Goal: Information Seeking & Learning: Learn about a topic

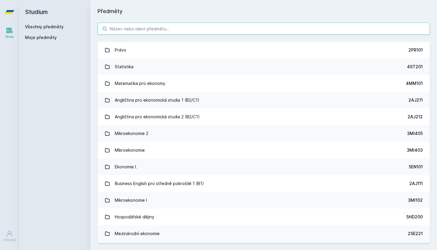
click at [154, 29] on input "search" at bounding box center [264, 29] width 333 height 12
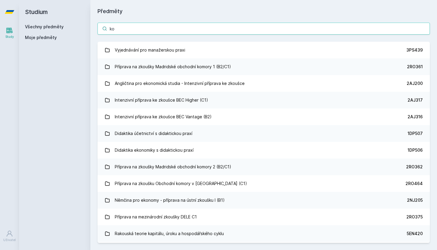
type input "k"
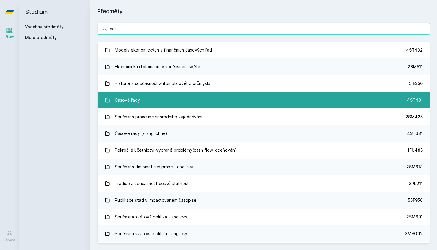
type input "čas"
click at [192, 104] on link "Časové řady 4ST431" at bounding box center [264, 100] width 333 height 17
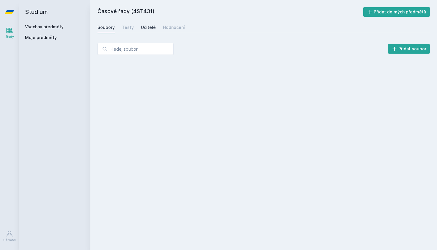
click at [142, 26] on div "Učitelé" at bounding box center [148, 27] width 15 height 6
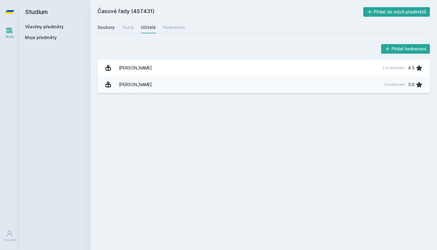
click at [106, 27] on div "Soubory" at bounding box center [106, 27] width 17 height 6
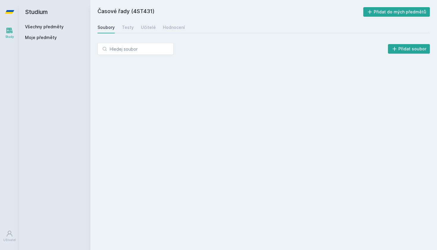
click at [44, 12] on h2 "Studium" at bounding box center [55, 12] width 60 height 24
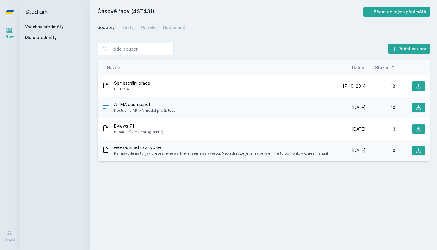
click at [13, 9] on icon at bounding box center [10, 12] width 10 height 24
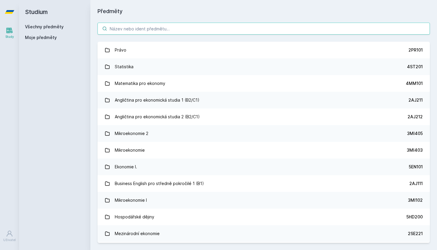
click at [124, 32] on input "search" at bounding box center [264, 29] width 333 height 12
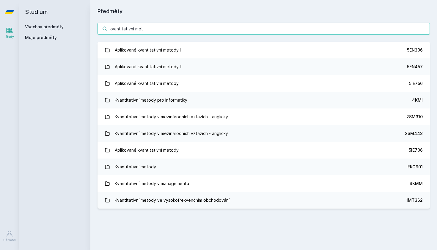
drag, startPoint x: 173, startPoint y: 30, endPoint x: 101, endPoint y: 29, distance: 72.3
click at [101, 29] on input "kvantitativní met" at bounding box center [264, 29] width 333 height 12
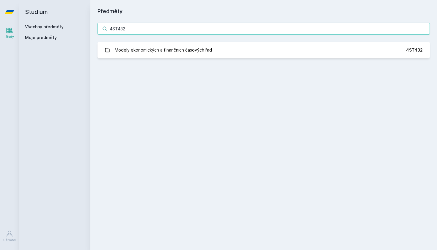
type input "4ST432"
click at [215, 41] on div "4ST432 Modely ekonomických a finančních časových řad 4ST432 Jejda, něco se poka…" at bounding box center [263, 40] width 347 height 50
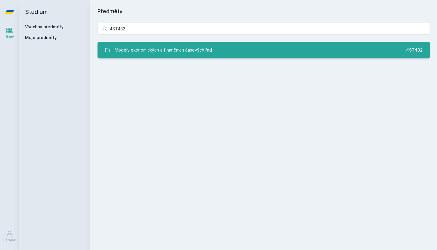
click at [205, 55] on div "Modely ekonomických a finančních časových řad" at bounding box center [163, 50] width 97 height 12
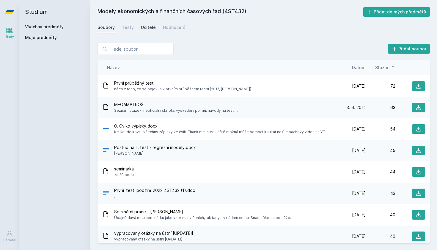
click at [141, 26] on div "Učitelé" at bounding box center [148, 27] width 15 height 6
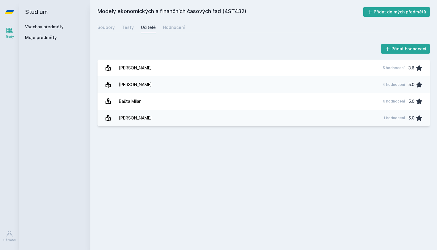
click at [14, 11] on icon at bounding box center [10, 12] width 10 height 24
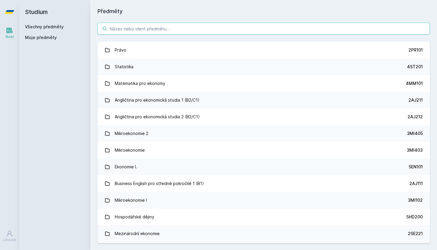
click at [146, 32] on input "search" at bounding box center [264, 29] width 333 height 12
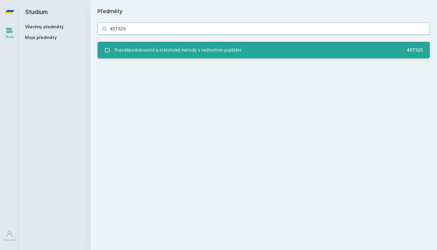
type input "4ST525"
click at [209, 56] on link "Pravděpodobnostní a statistické metody v neživotním pojištění 4ST525" at bounding box center [264, 50] width 333 height 17
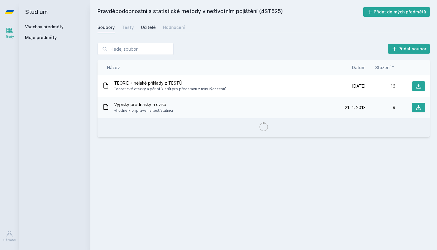
click at [146, 27] on div "Učitelé" at bounding box center [148, 27] width 15 height 6
